Goal: Information Seeking & Learning: Find specific page/section

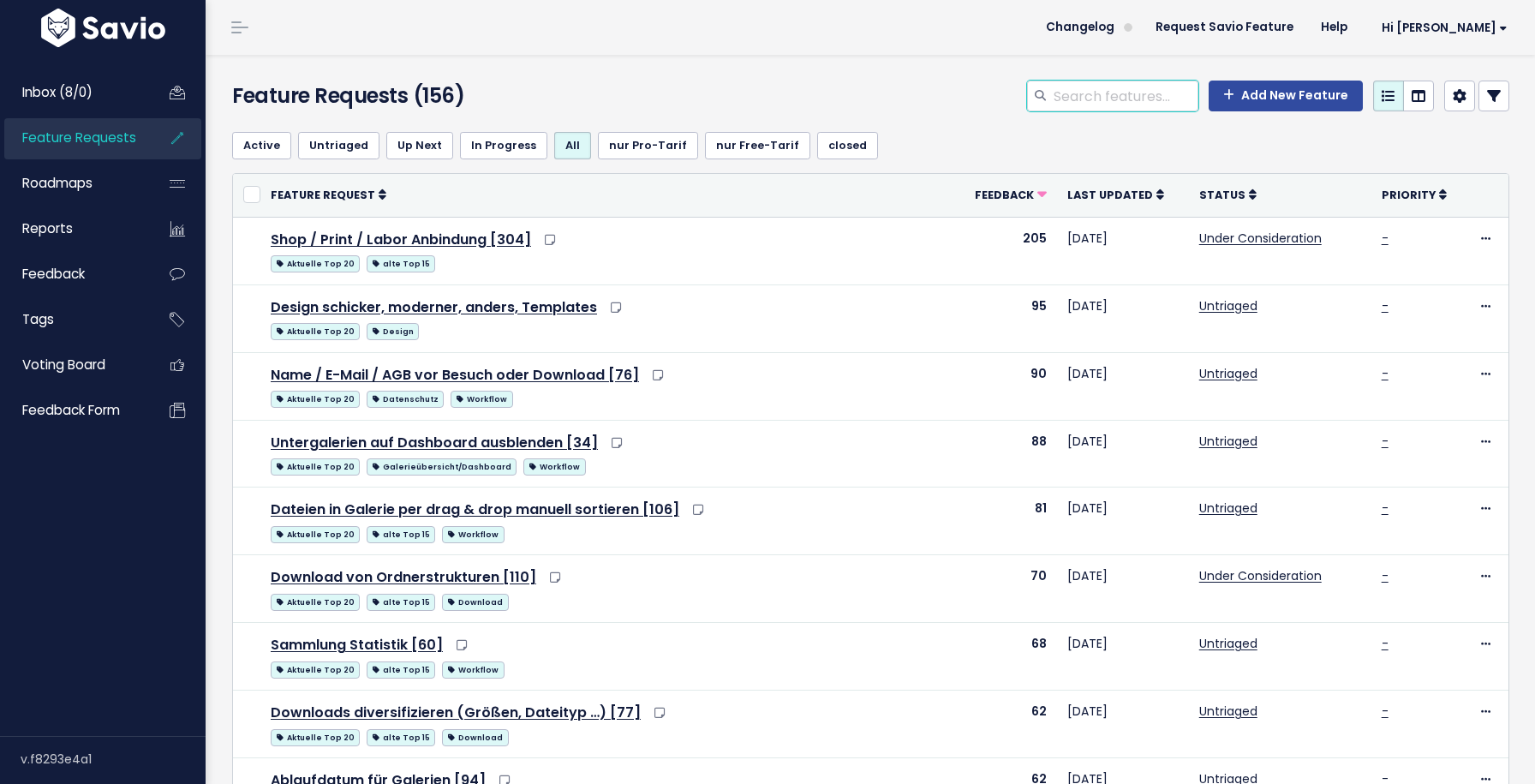
click at [1085, 98] on input "search" at bounding box center [1125, 96] width 146 height 31
type input "eingabe"
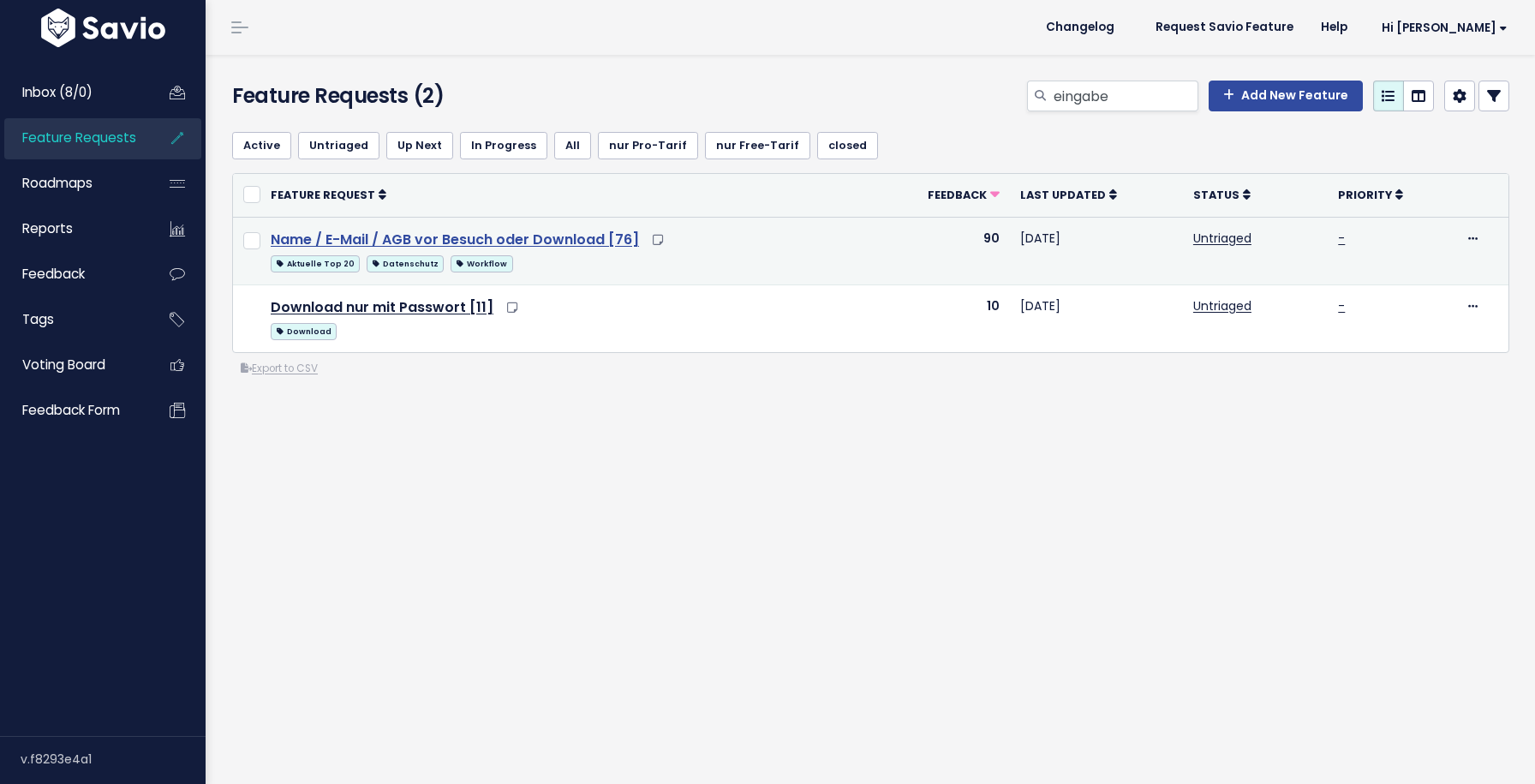
click at [425, 241] on link "Name / E-Mail / AGB vor Besuch oder Download [76]" at bounding box center [455, 239] width 369 height 20
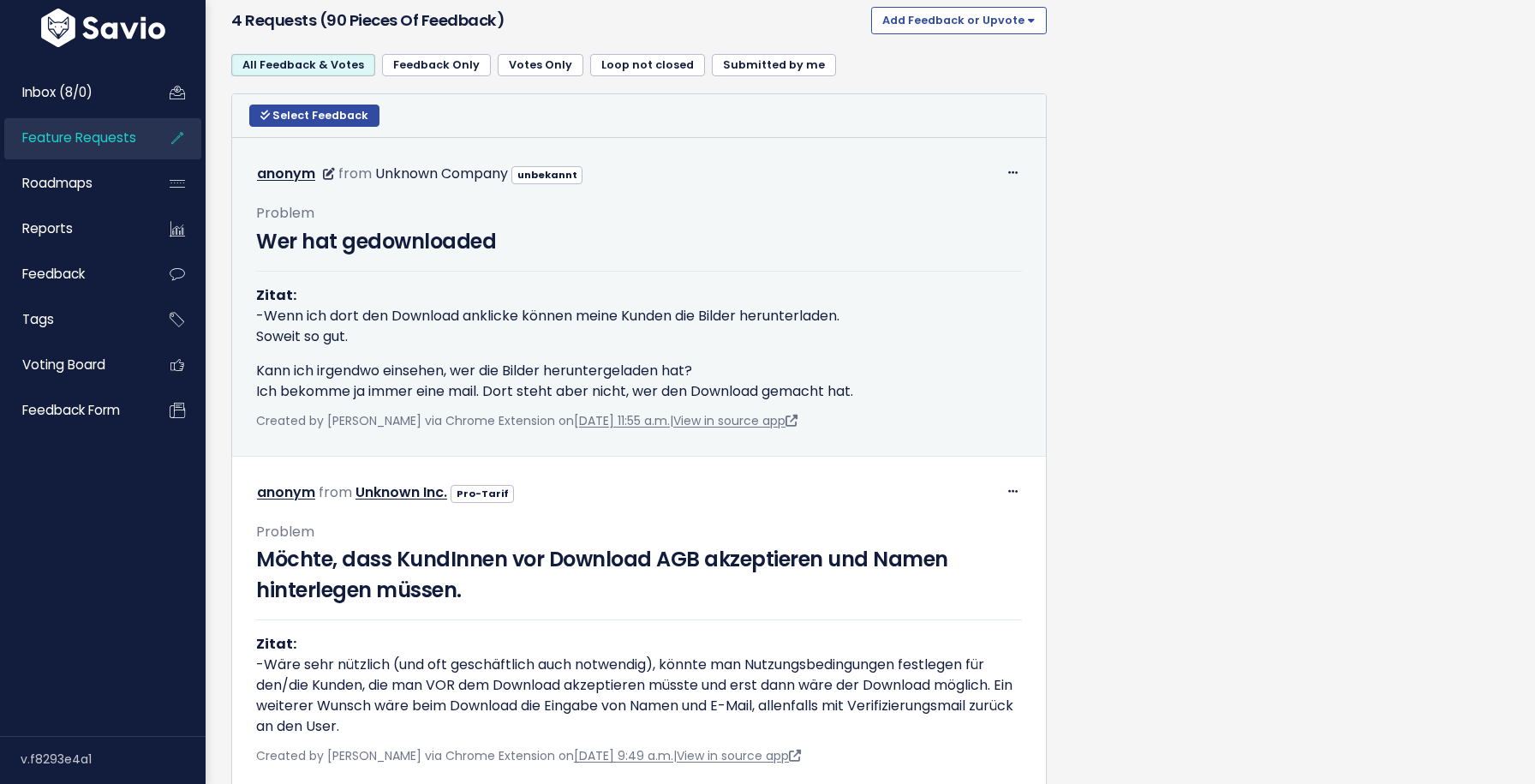
scroll to position [1211, 0]
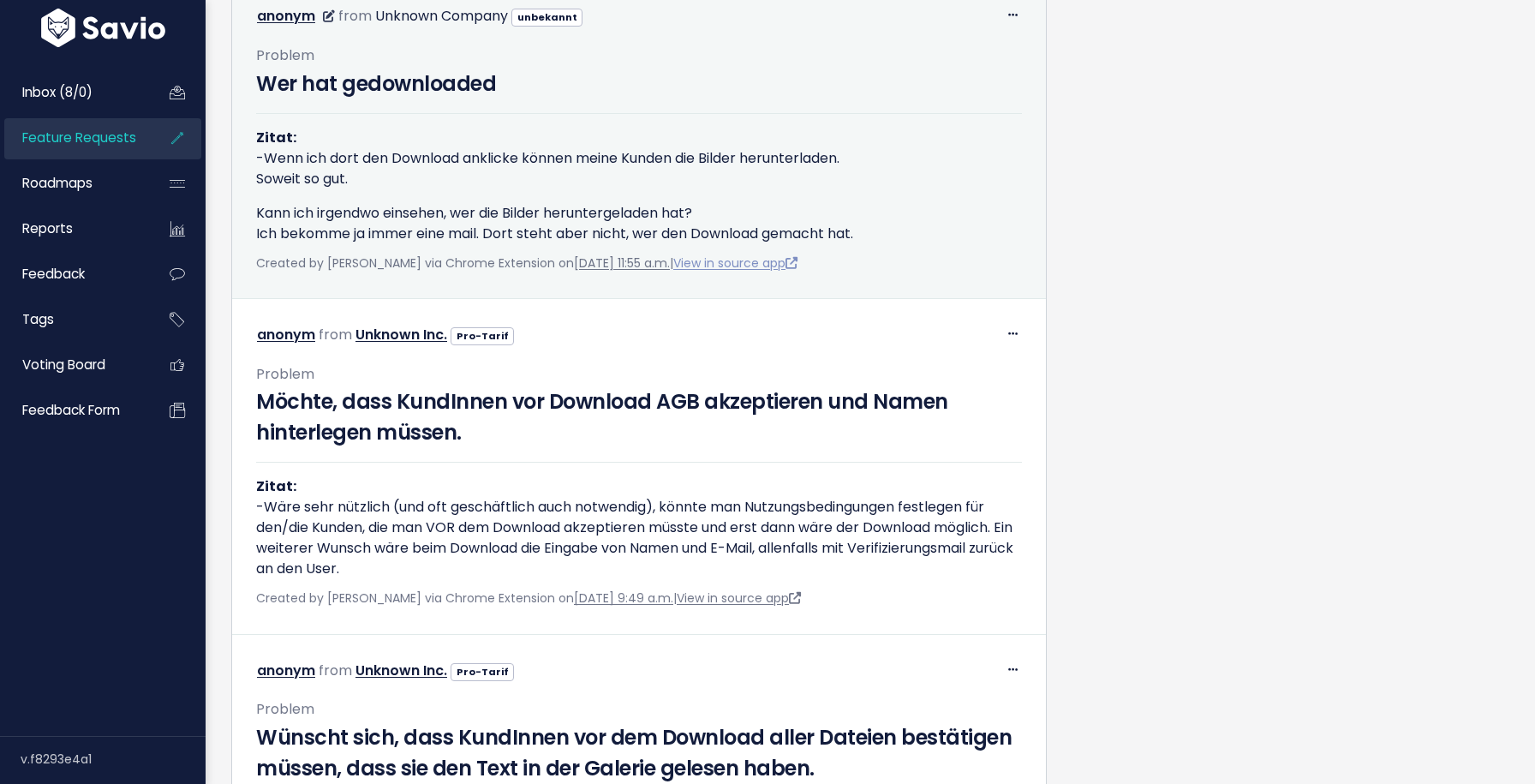
click at [778, 271] on link "View in source app" at bounding box center [735, 263] width 124 height 17
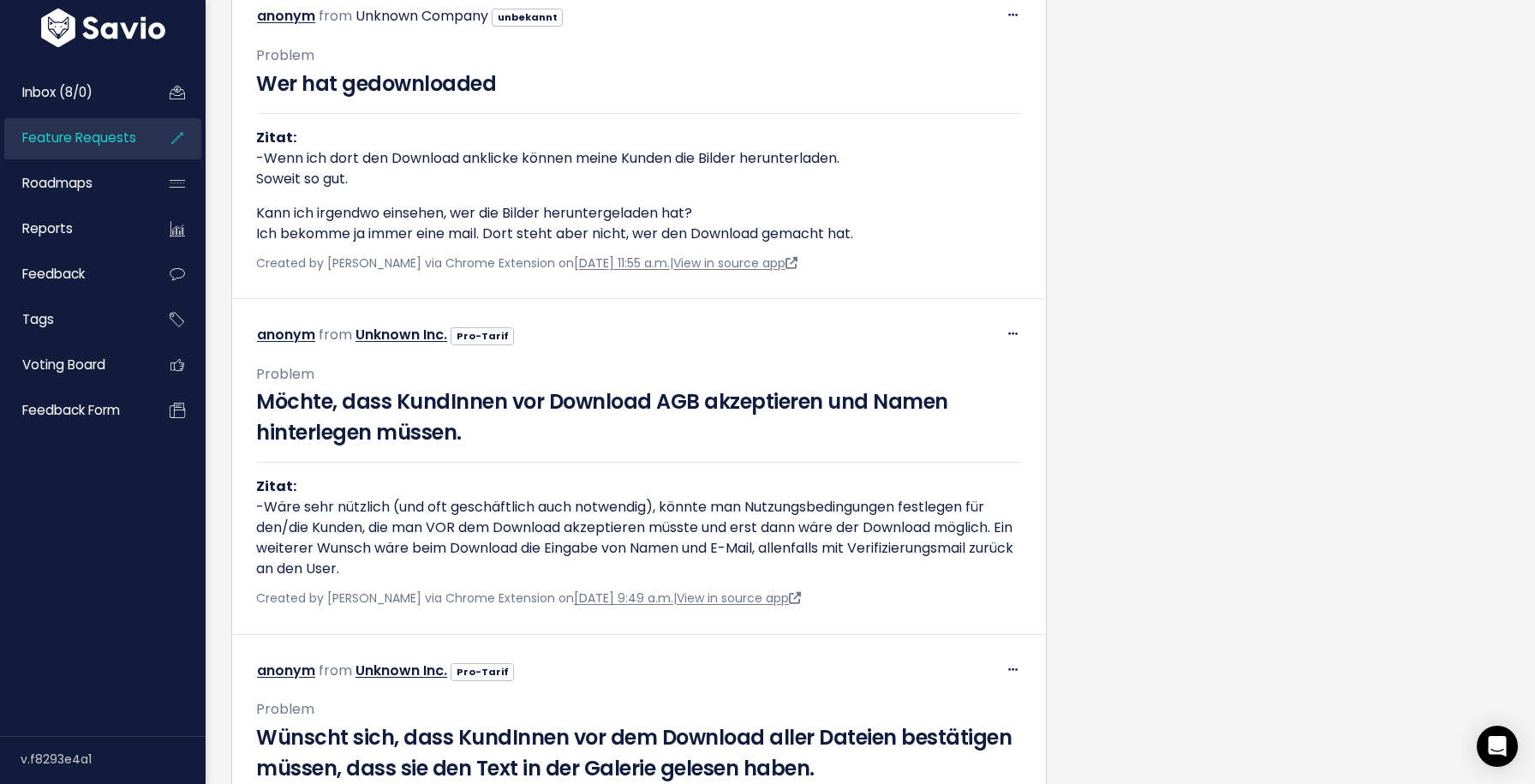
click at [107, 128] on link "Feature Requests" at bounding box center [73, 138] width 138 height 39
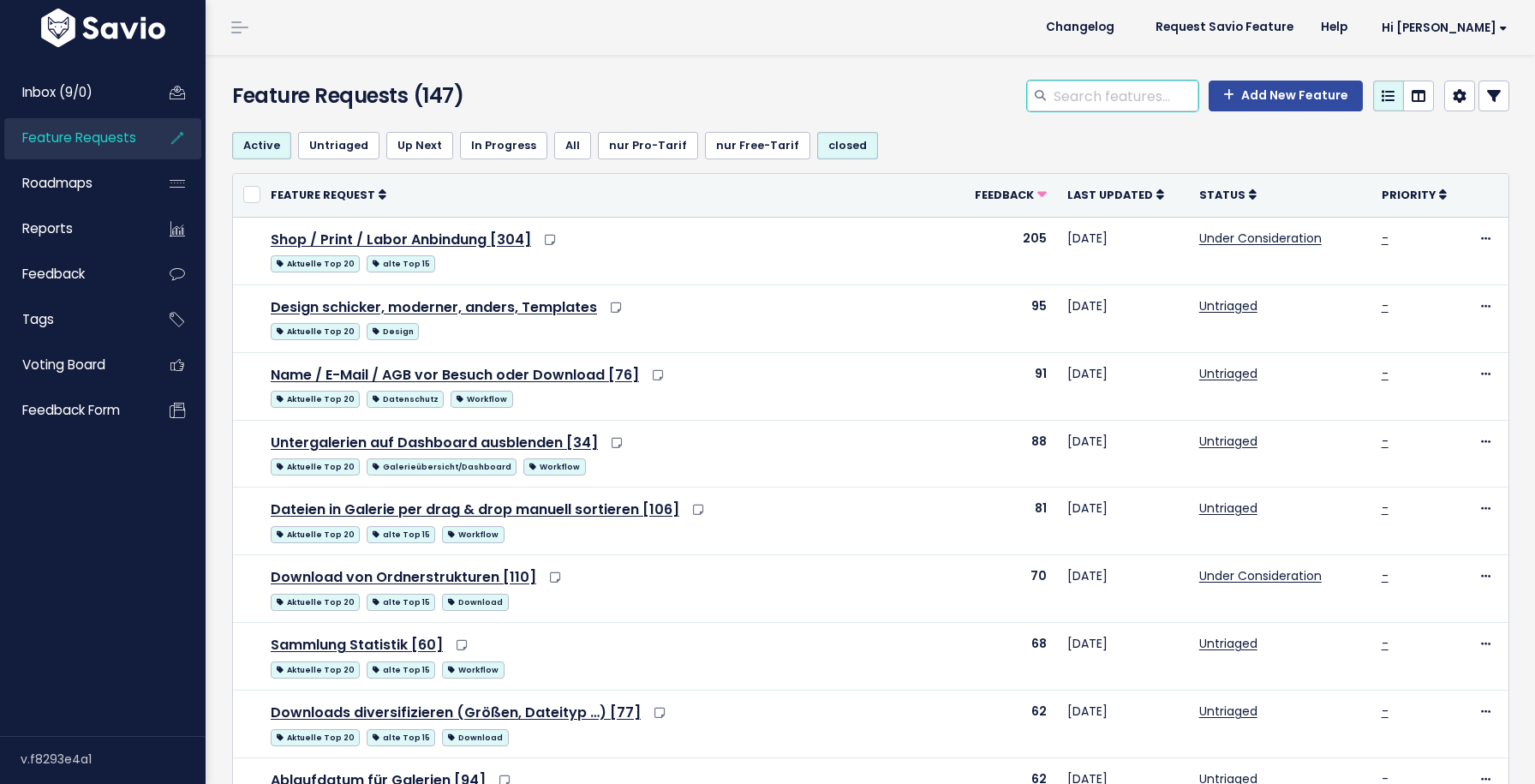
click at [1110, 106] on input "search" at bounding box center [1125, 96] width 146 height 31
type input "diashow"
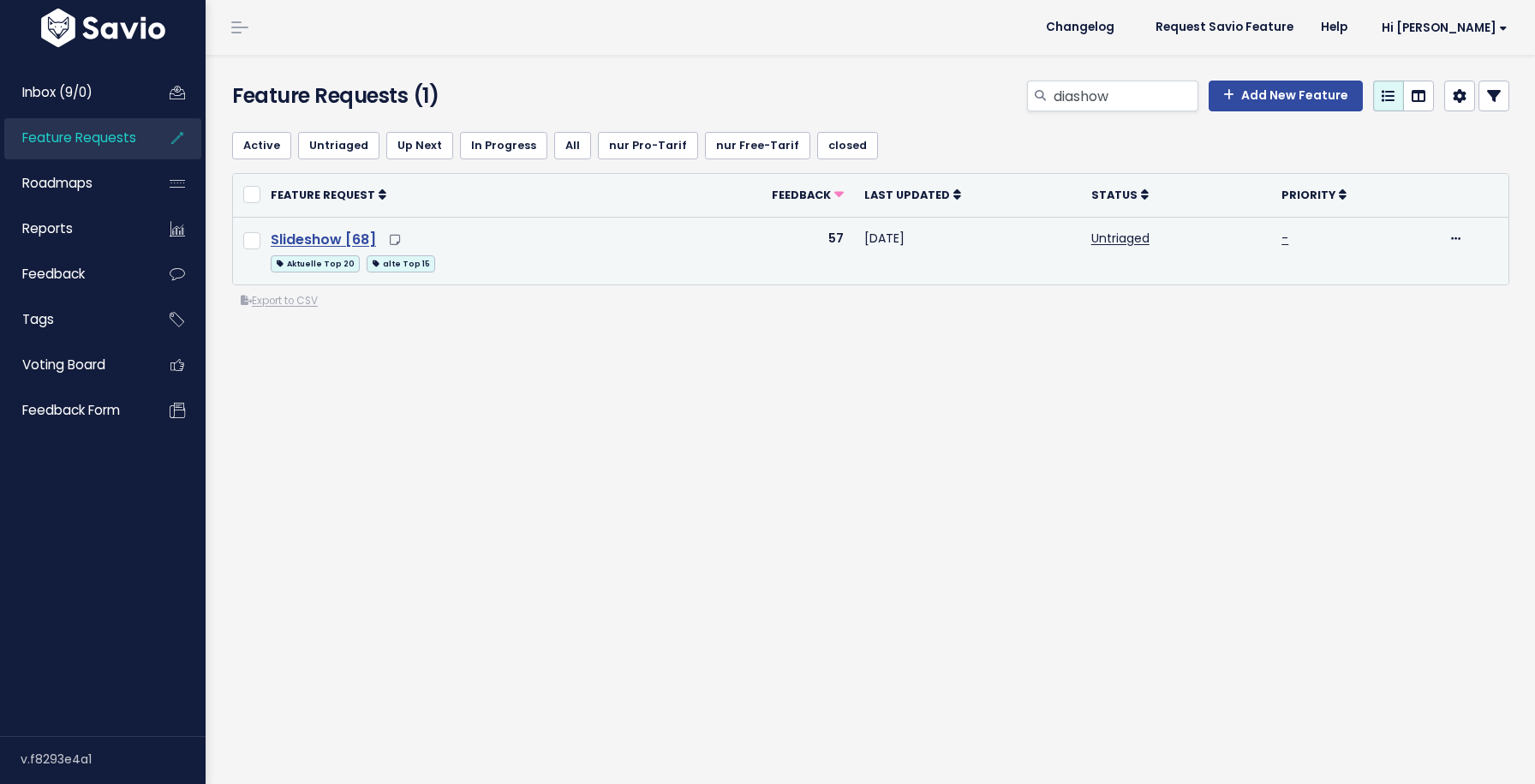
click at [326, 236] on link "Slideshow [68]" at bounding box center [323, 239] width 105 height 20
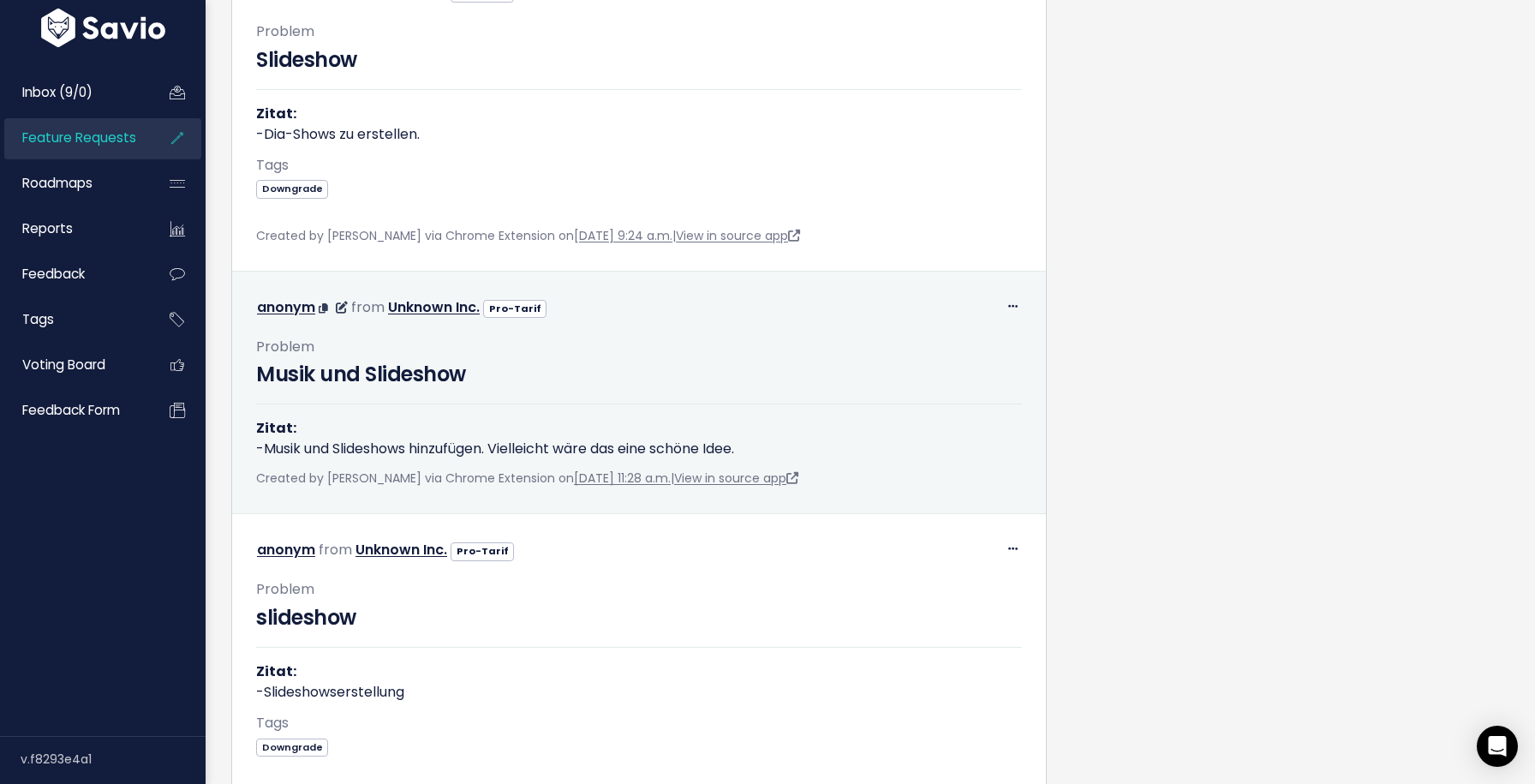
scroll to position [5246, 0]
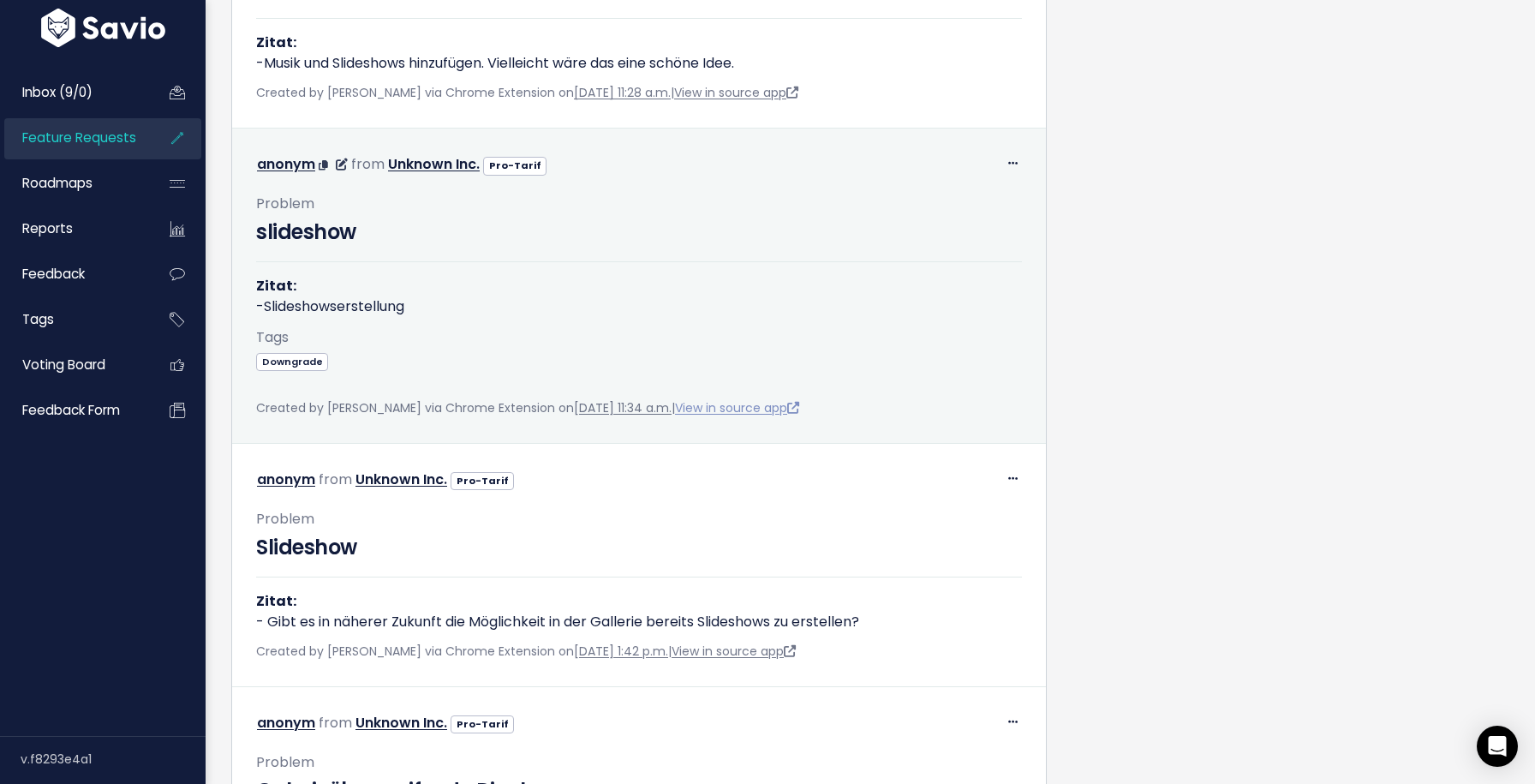
click at [783, 408] on link "View in source app" at bounding box center [737, 407] width 124 height 17
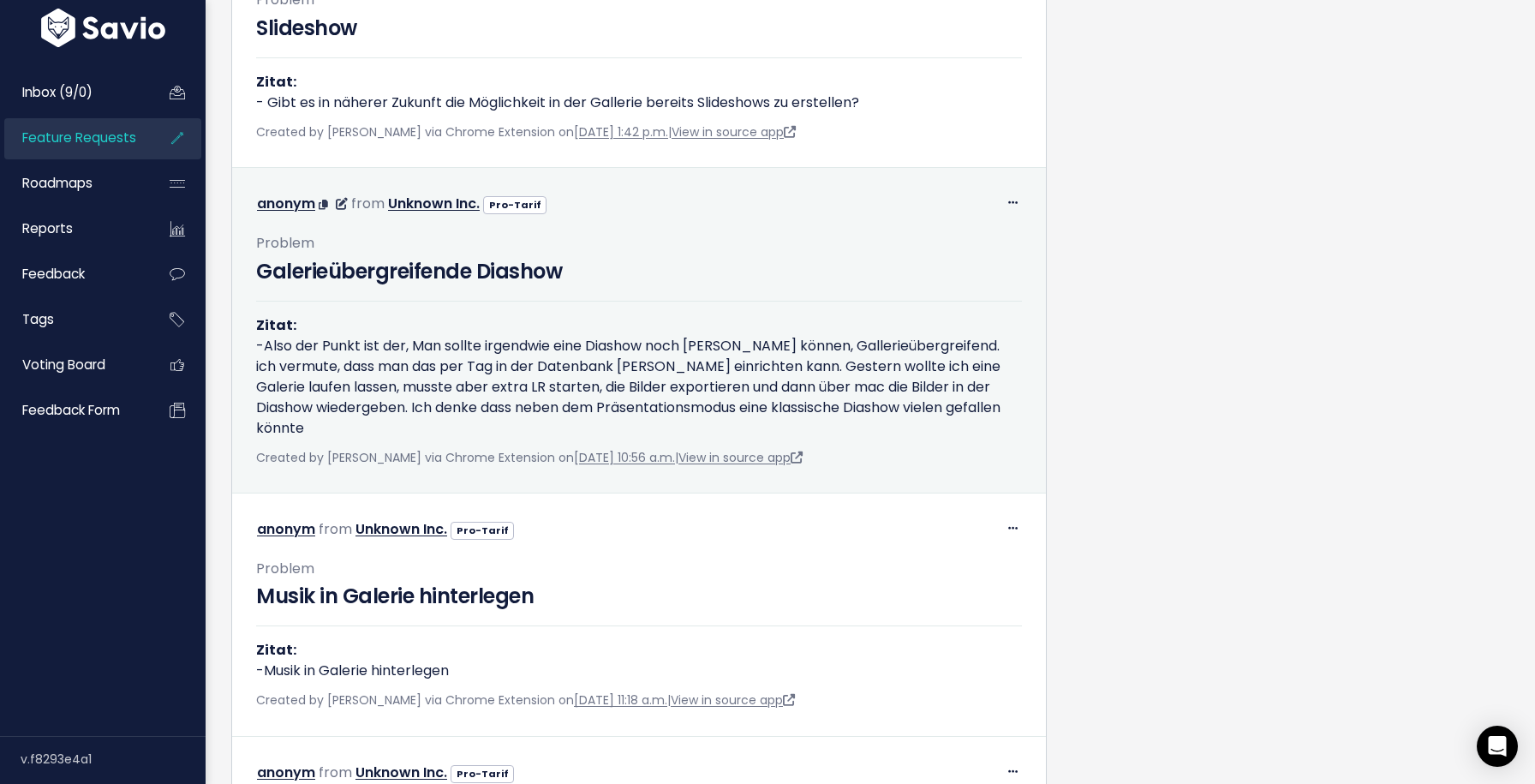
scroll to position [5757, 0]
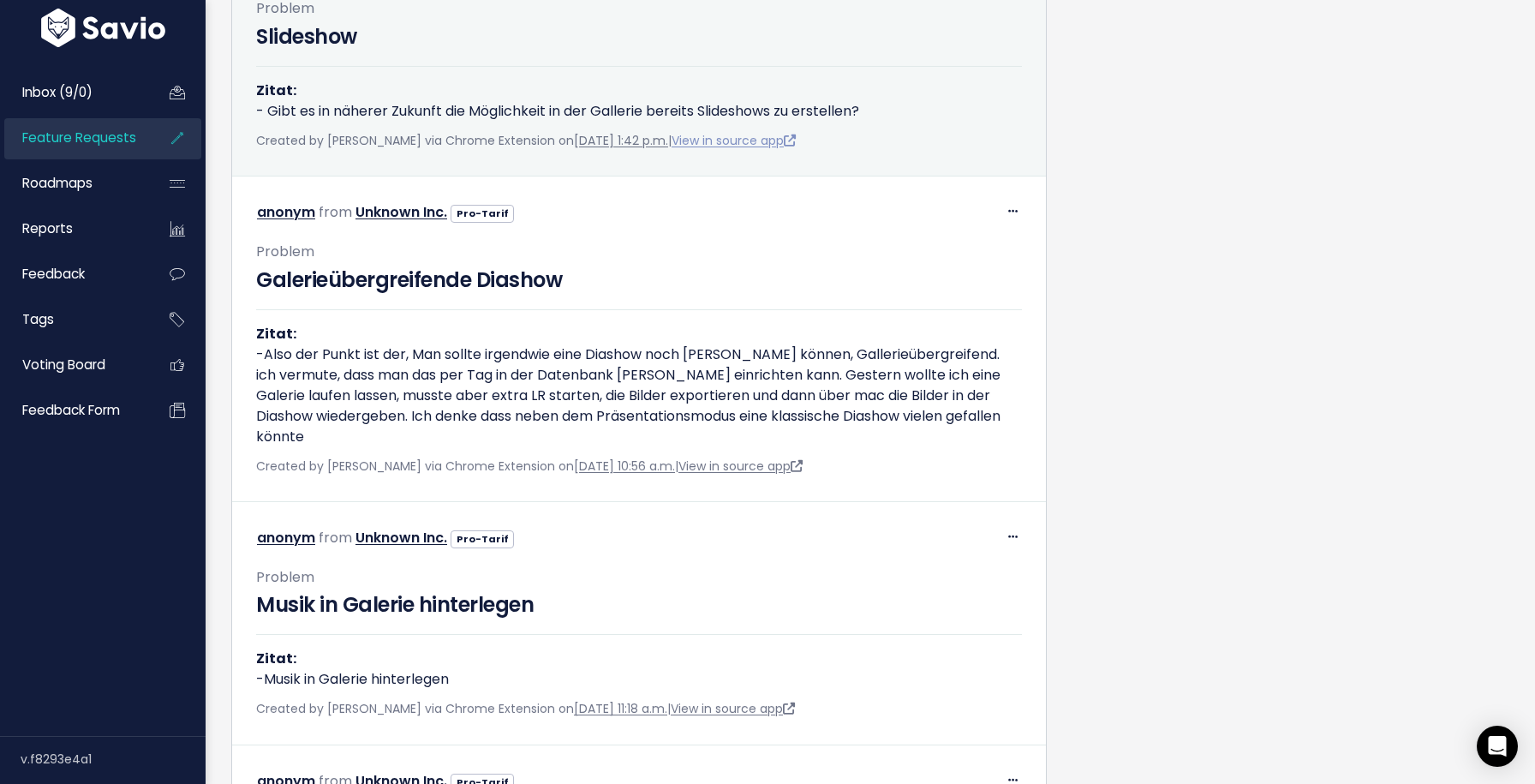
click at [796, 146] on link "View in source app" at bounding box center [733, 140] width 124 height 17
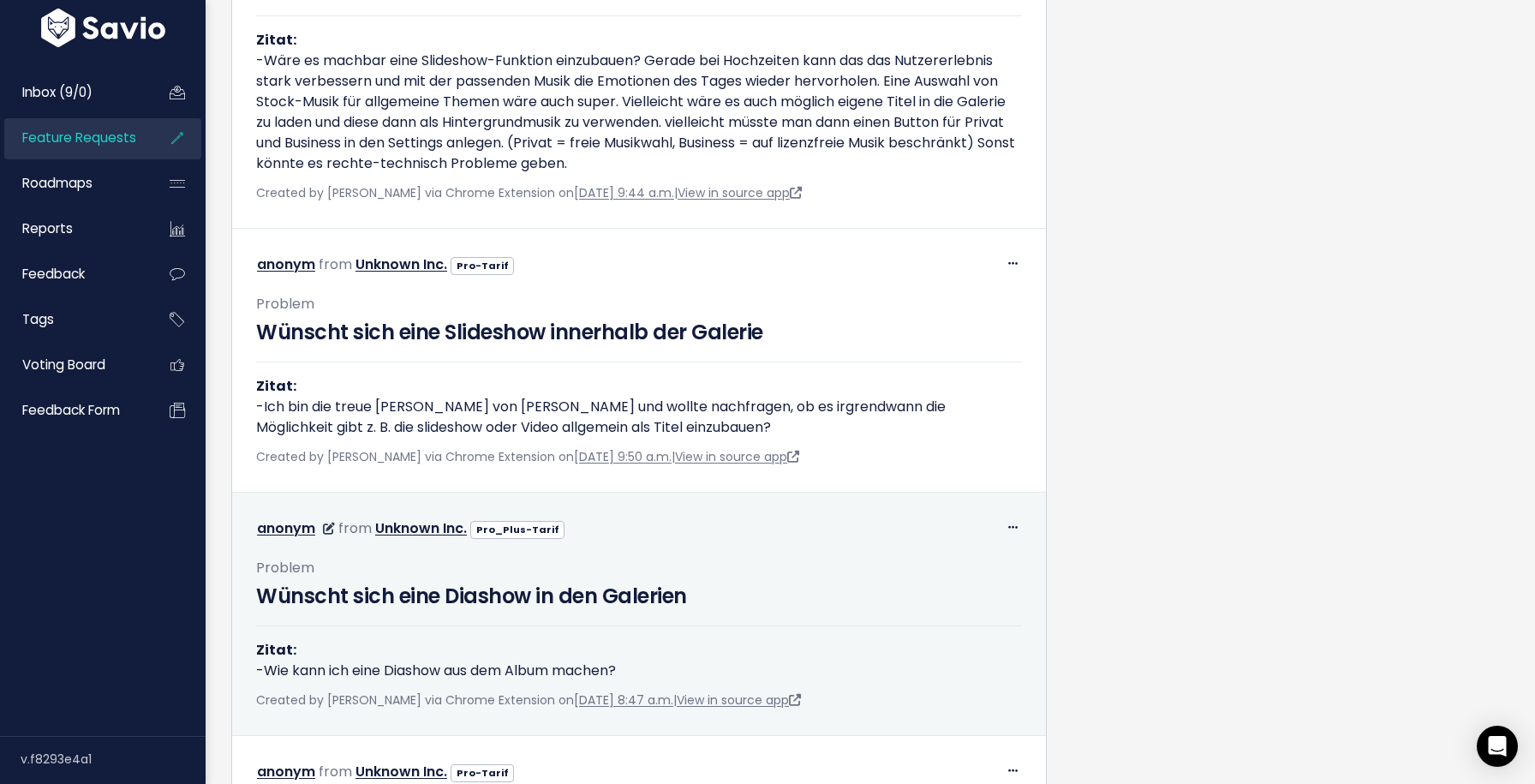
scroll to position [1405, 0]
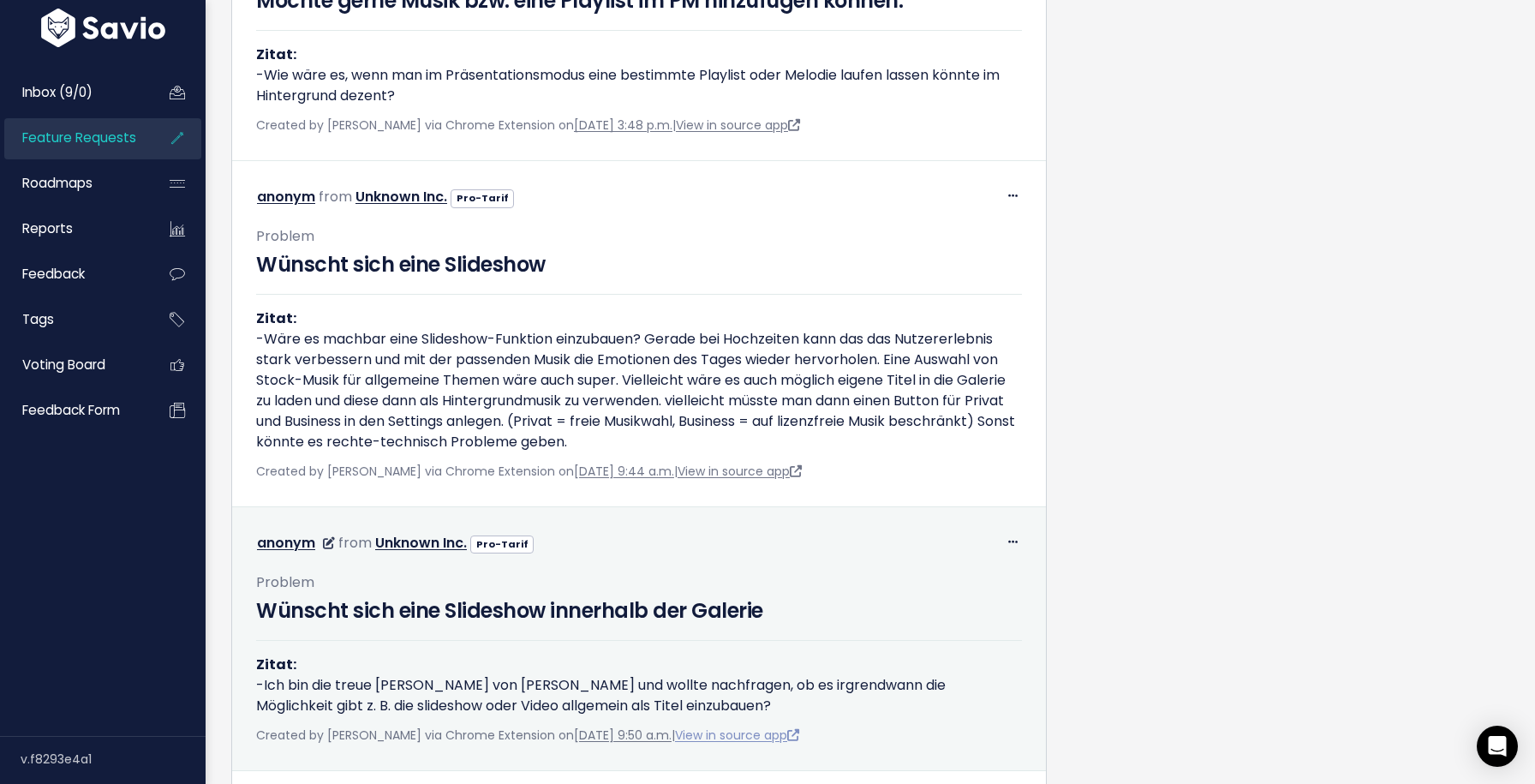
click at [730, 740] on link "View in source app" at bounding box center [737, 735] width 124 height 17
